Goal: Information Seeking & Learning: Understand process/instructions

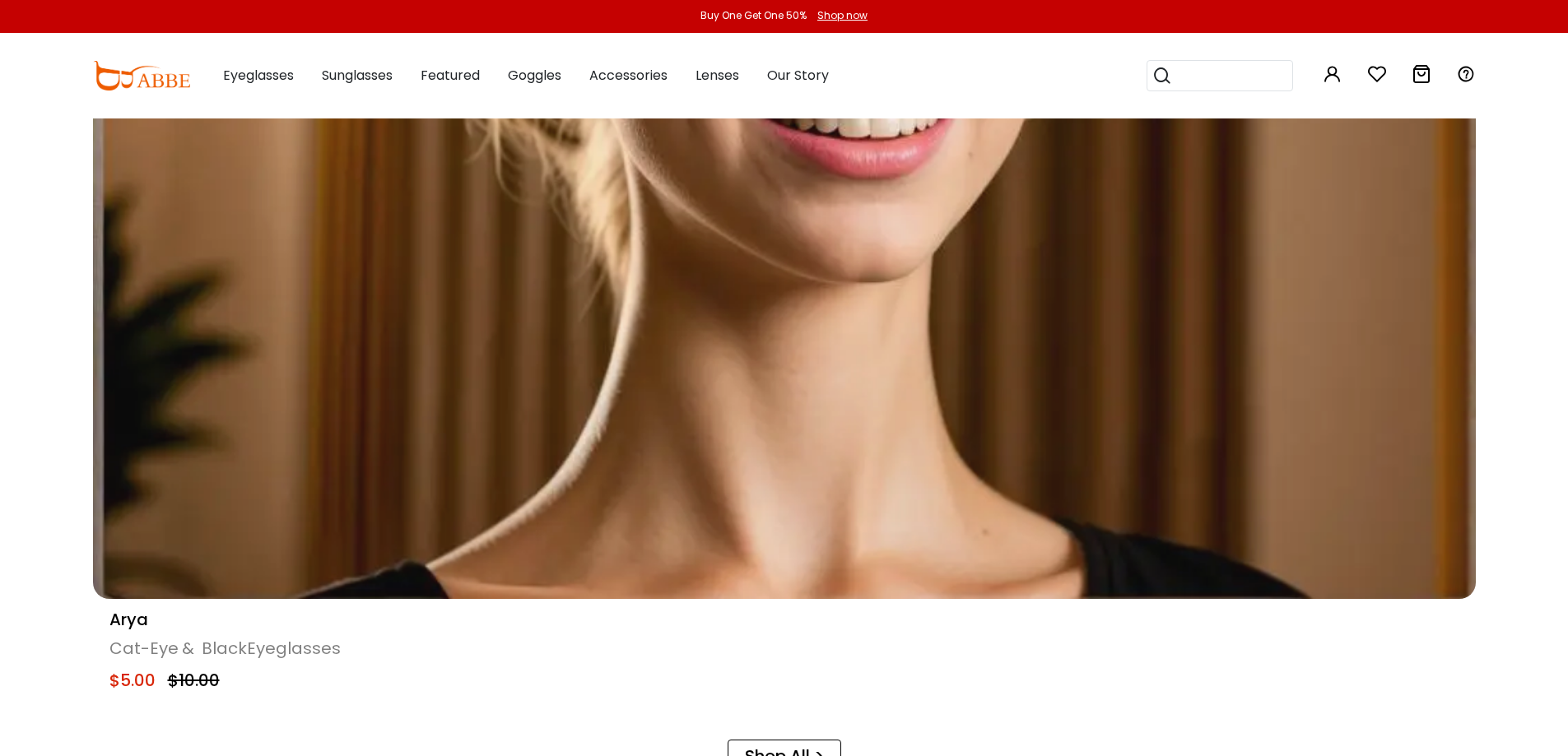
scroll to position [2222, 0]
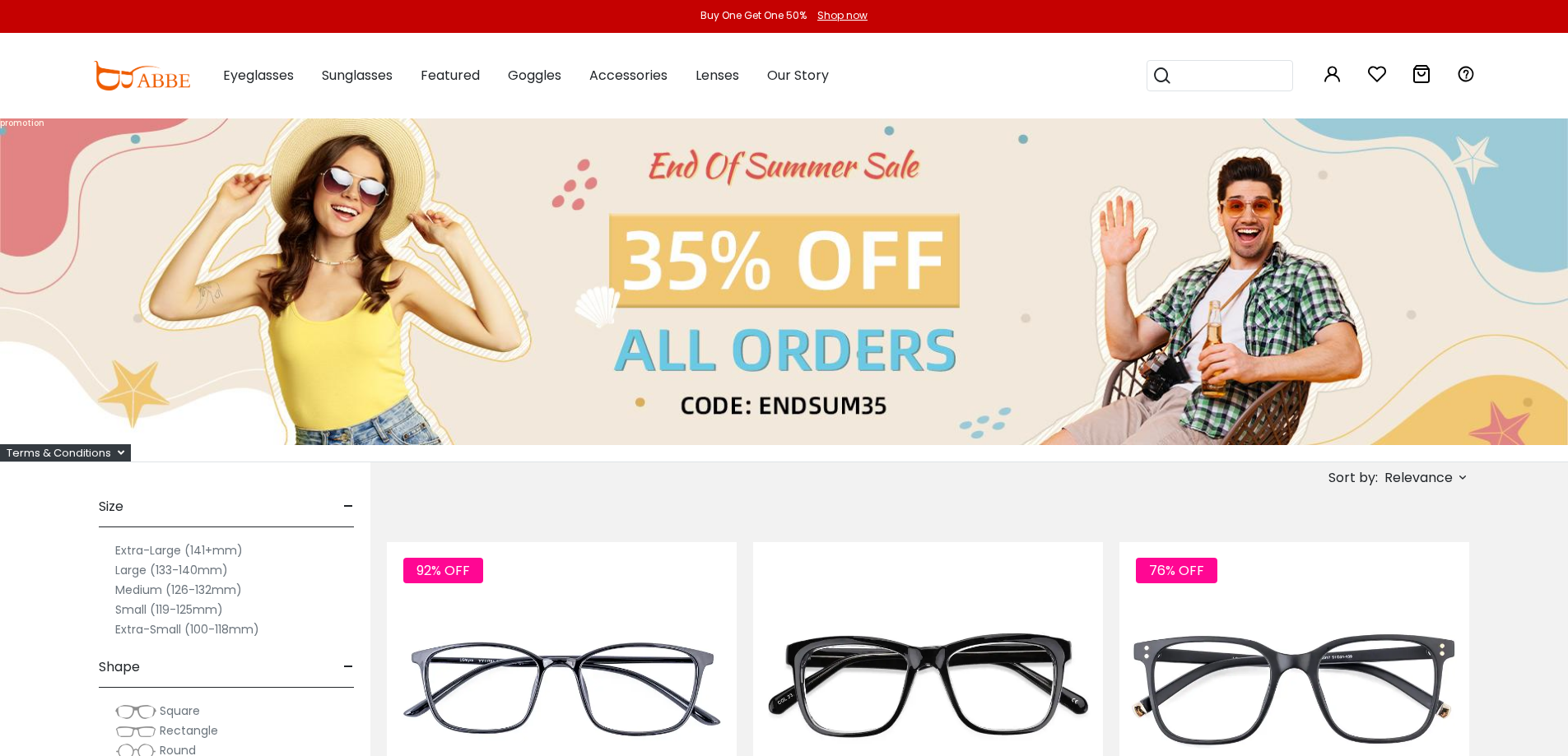
drag, startPoint x: 756, startPoint y: 387, endPoint x: 894, endPoint y: 430, distance: 144.5
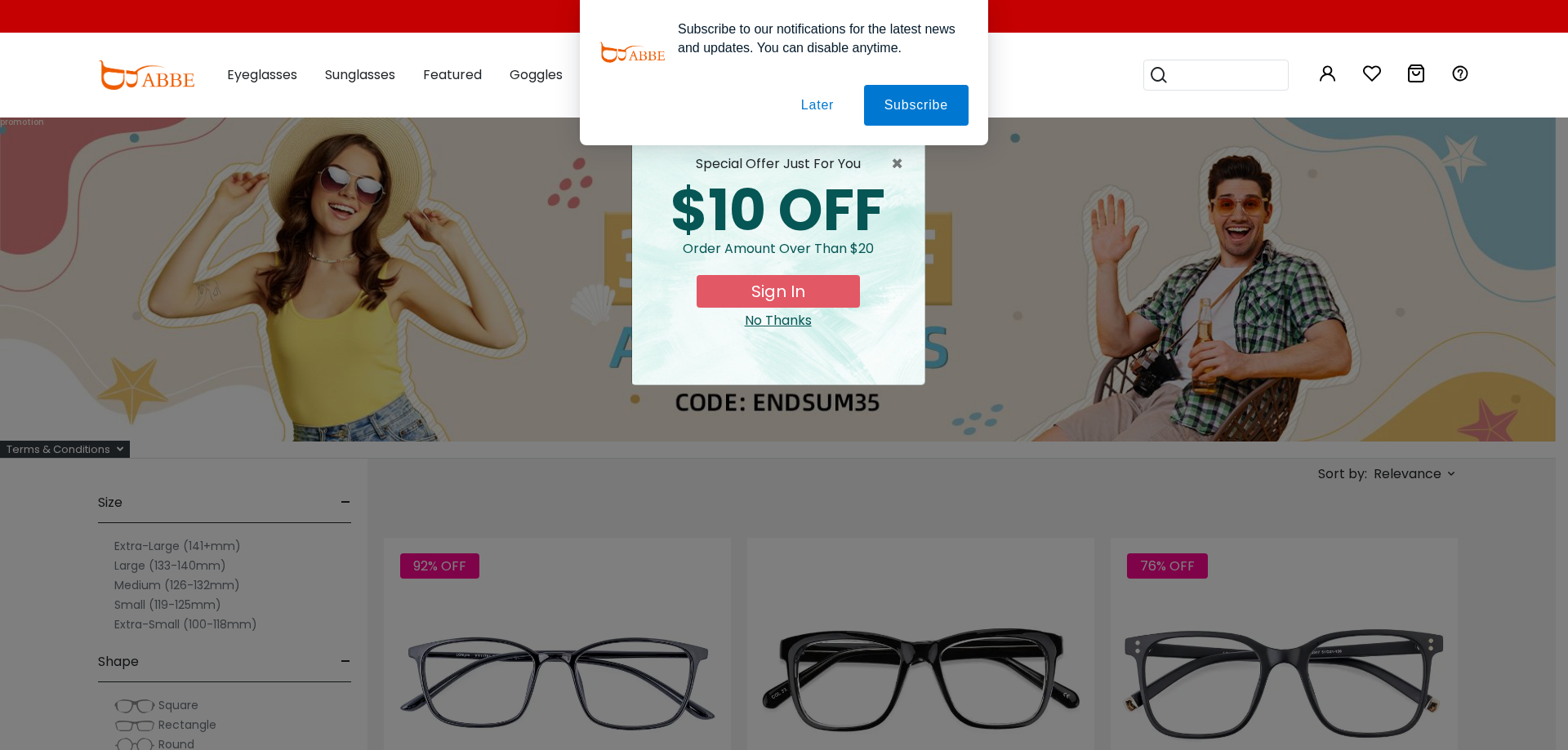
drag, startPoint x: 920, startPoint y: 575, endPoint x: 898, endPoint y: 574, distance: 22.0
click at [896, 154] on span "×" at bounding box center [901, 164] width 21 height 20
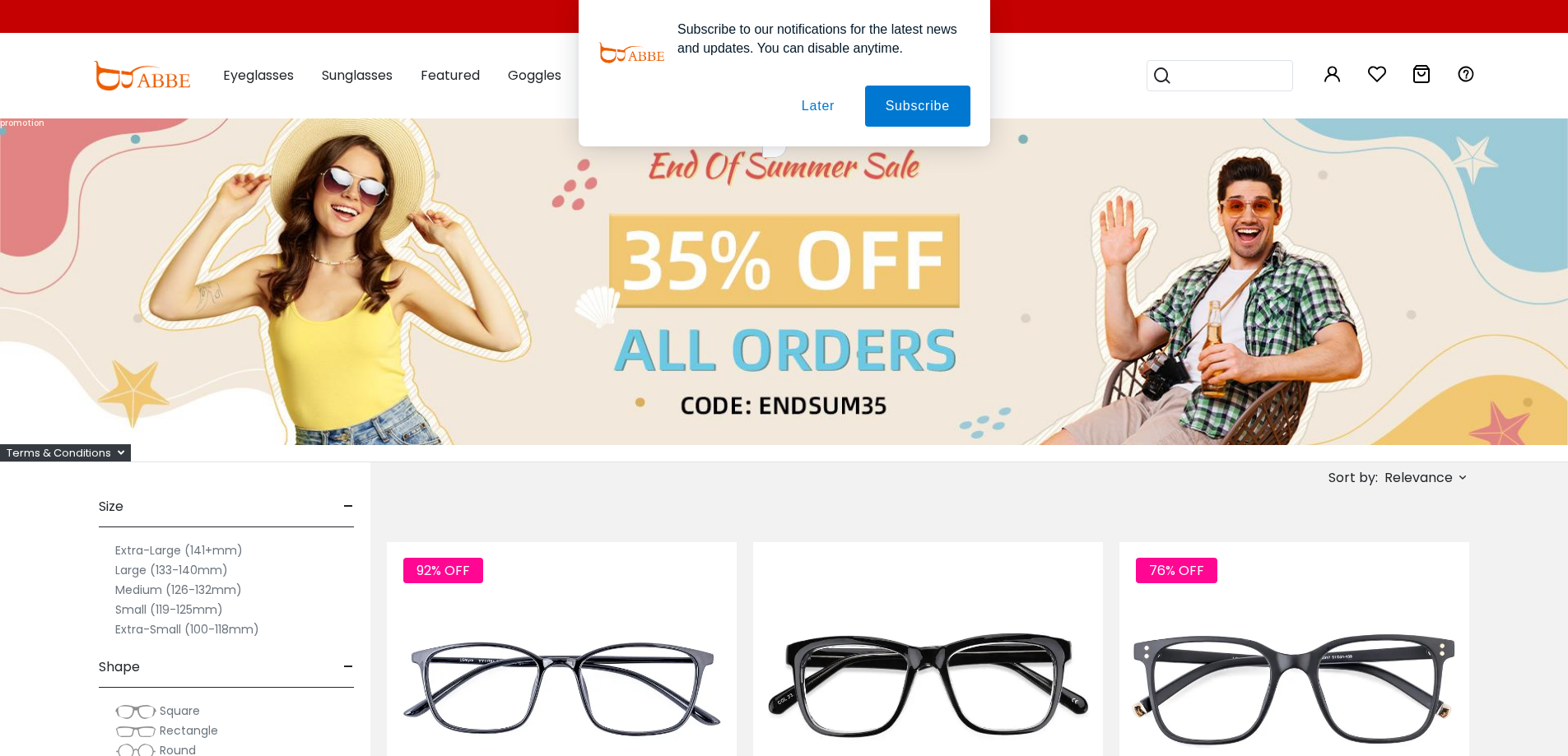
click at [823, 104] on button "Later" at bounding box center [817, 106] width 74 height 41
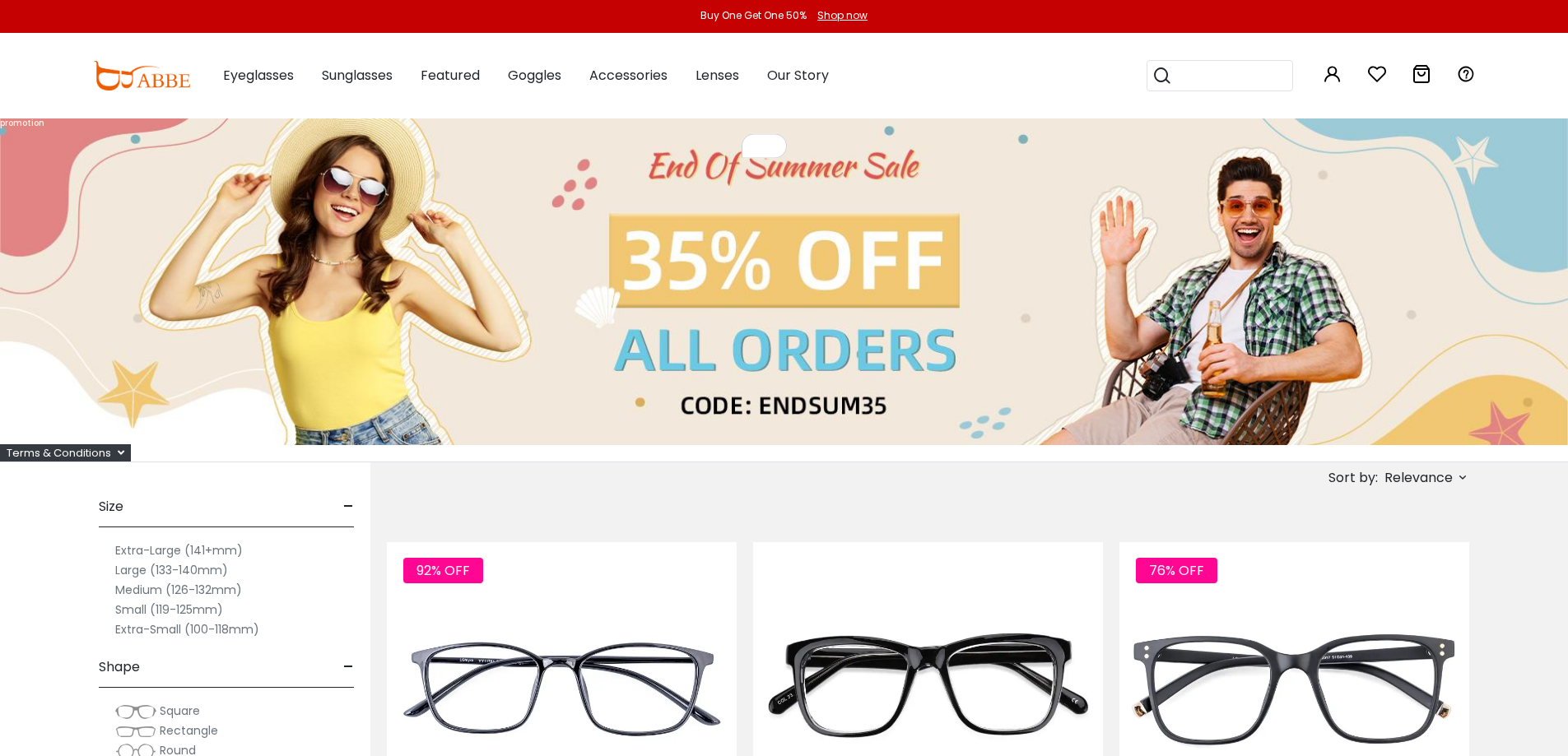
drag, startPoint x: 987, startPoint y: 576, endPoint x: 832, endPoint y: 569, distance: 155.2
type textarea "********"
click at [116, 445] on div "Terms & Conditions" at bounding box center [65, 453] width 131 height 17
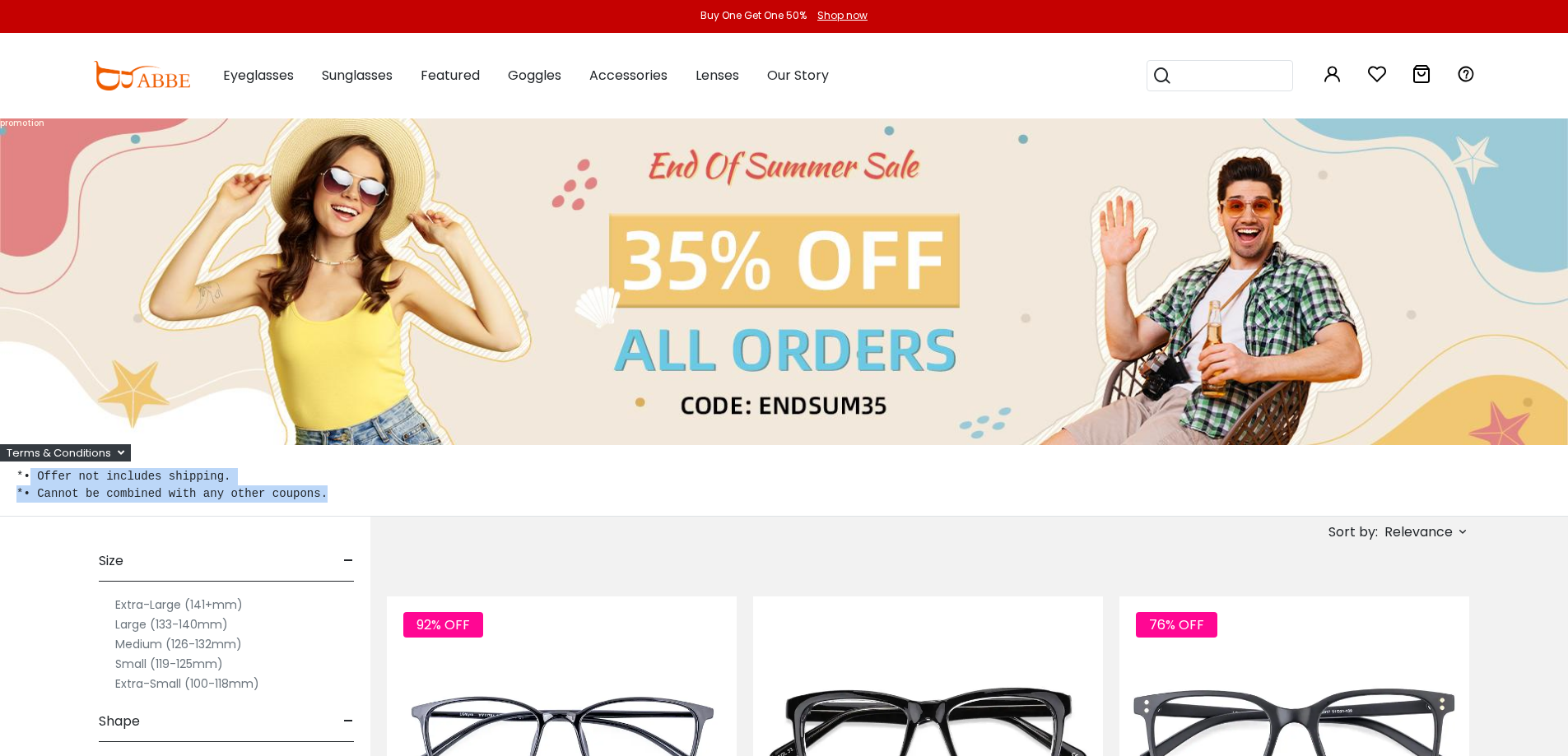
copy pre "Offer not includes shipping. *• Cannot be combined with any other coupons."
drag, startPoint x: 325, startPoint y: 502, endPoint x: 30, endPoint y: 471, distance: 296.6
click at [30, 471] on pre "*• Offer not includes shipping. *• Cannot be combined with any other coupons." at bounding box center [784, 485] width 1535 height 35
click at [543, 480] on pre "*• Offer not includes shipping. *• Cannot be combined with any other coupons." at bounding box center [784, 485] width 1535 height 35
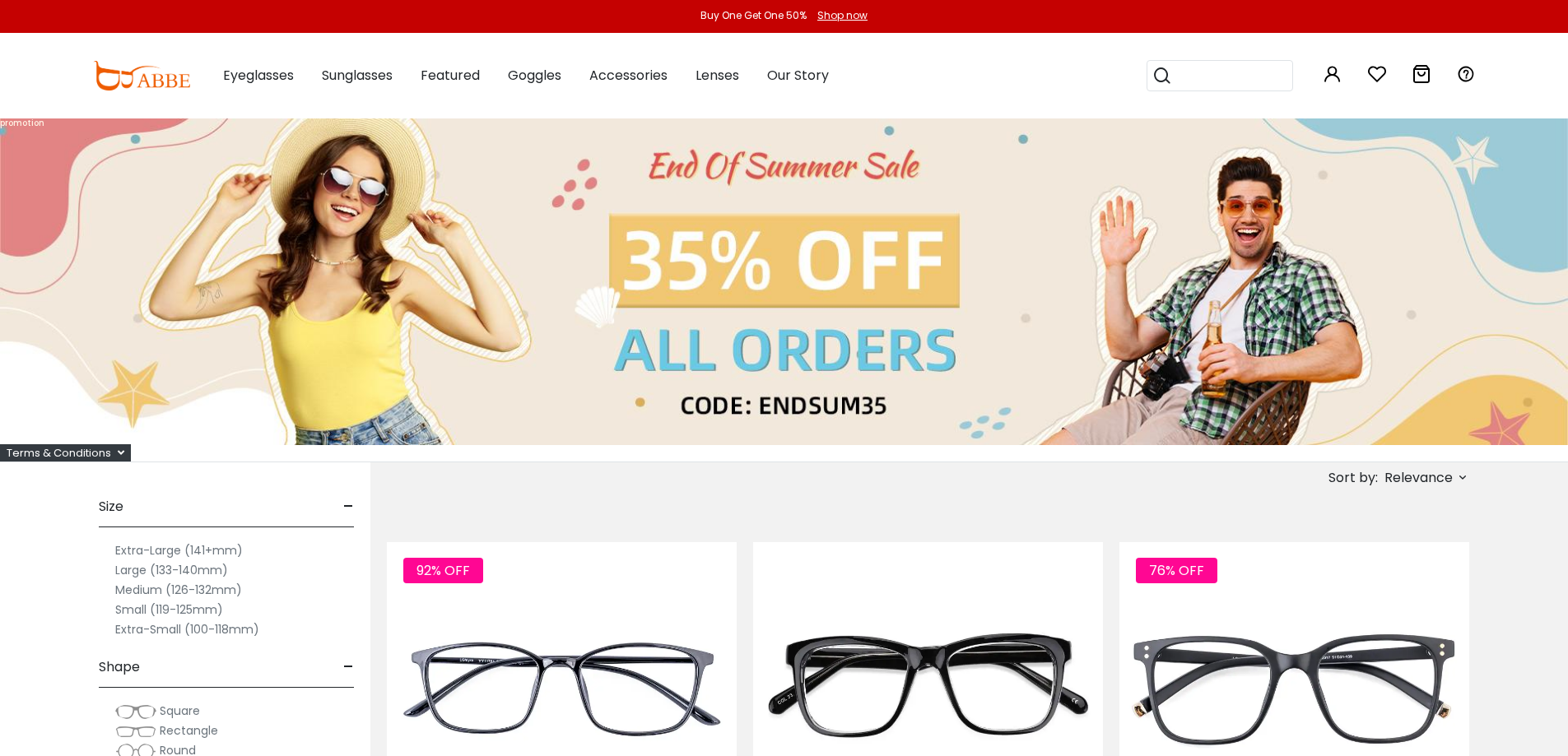
click at [114, 454] on div "Terms & Conditions" at bounding box center [65, 453] width 131 height 17
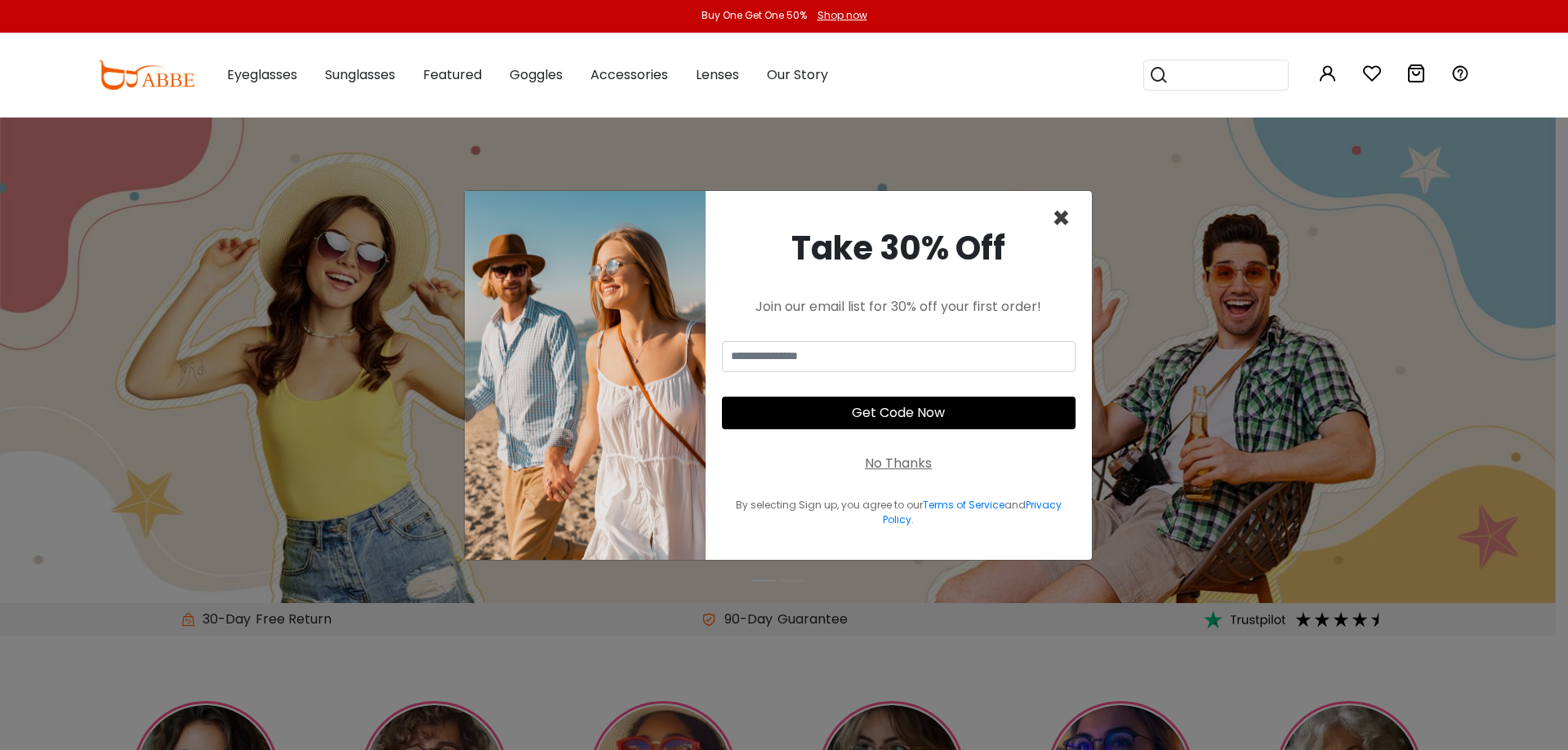
click at [1060, 213] on span "×" at bounding box center [1061, 219] width 19 height 42
